Goal: Transaction & Acquisition: Purchase product/service

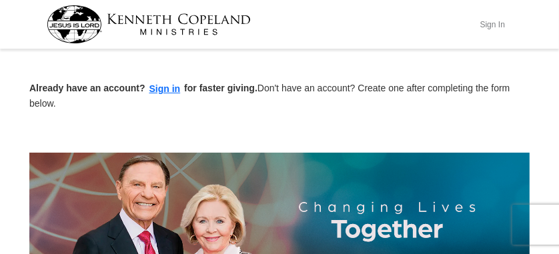
click at [495, 20] on button "Sign In" at bounding box center [492, 24] width 40 height 21
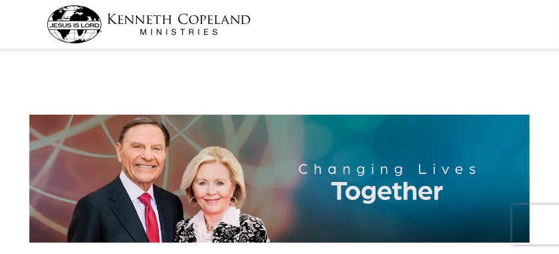
select select "TX"
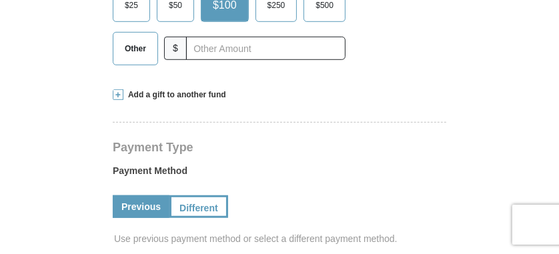
scroll to position [400, 0]
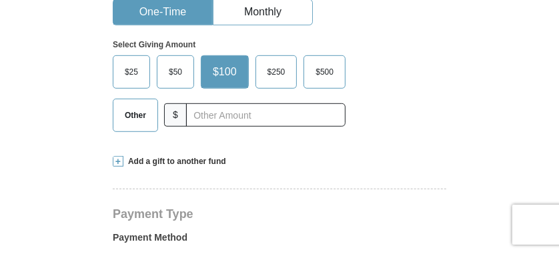
click at [229, 62] on span "$100" at bounding box center [224, 72] width 37 height 20
click at [0, 0] on input "$100" at bounding box center [0, 0] width 0 height 0
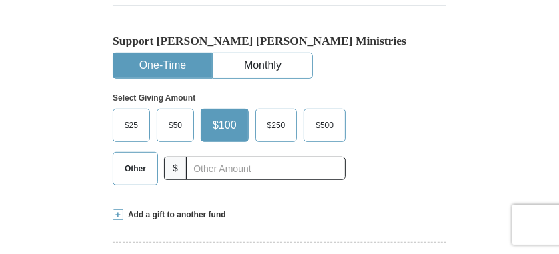
scroll to position [333, 0]
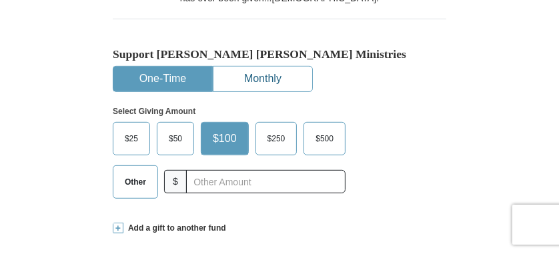
click at [265, 67] on button "Monthly" at bounding box center [262, 79] width 99 height 25
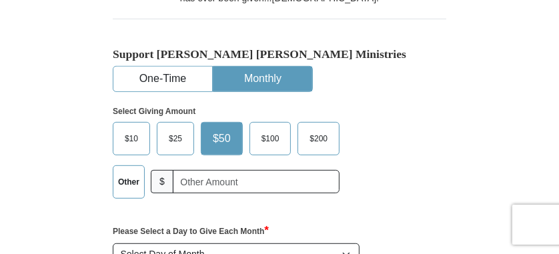
click at [275, 129] on span "$100" at bounding box center [270, 139] width 31 height 20
click at [0, 0] on input "$100" at bounding box center [0, 0] width 0 height 0
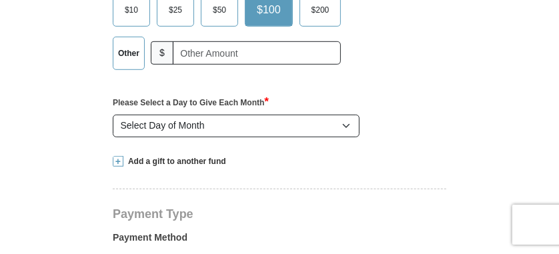
scroll to position [467, 0]
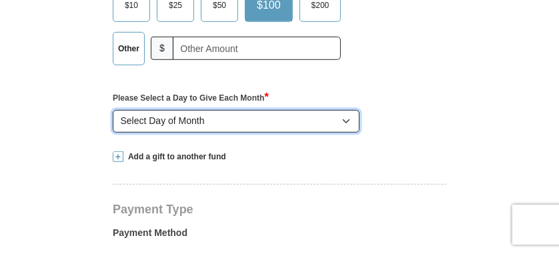
click at [344, 110] on select "Select Day of Month 1 2 3 4 5 6 7 8 9 10 11 12 13 14 15 16 17 18 19 20 21 22 23…" at bounding box center [236, 121] width 247 height 23
select select "1"
click at [113, 110] on select "Select Day of Month 1 2 3 4 5 6 7 8 9 10 11 12 13 14 15 16 17 18 19 20 21 22 23…" at bounding box center [236, 121] width 247 height 23
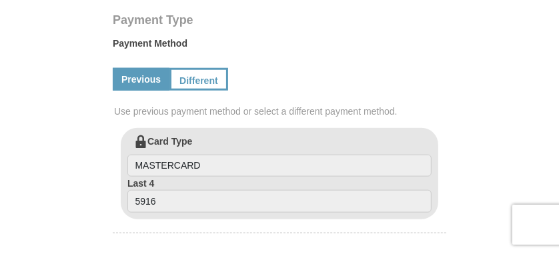
scroll to position [667, 0]
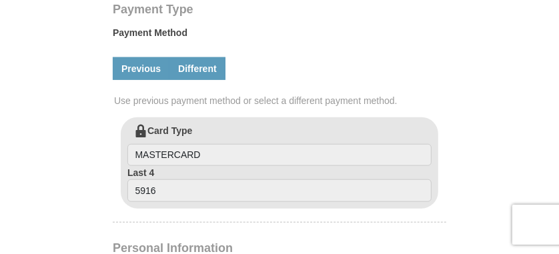
click at [202, 57] on link "Different" at bounding box center [197, 68] width 56 height 23
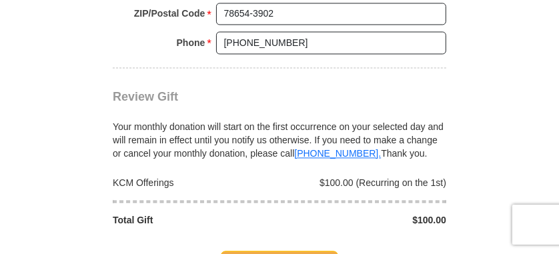
scroll to position [1400, 0]
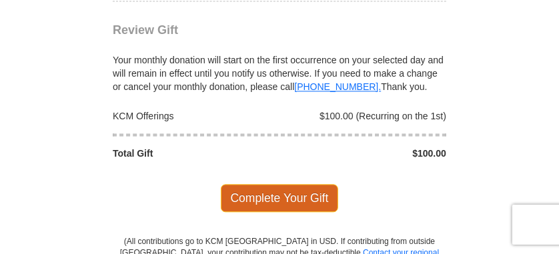
click at [286, 184] on span "Complete Your Gift" at bounding box center [280, 198] width 118 height 28
